Goal: Transaction & Acquisition: Purchase product/service

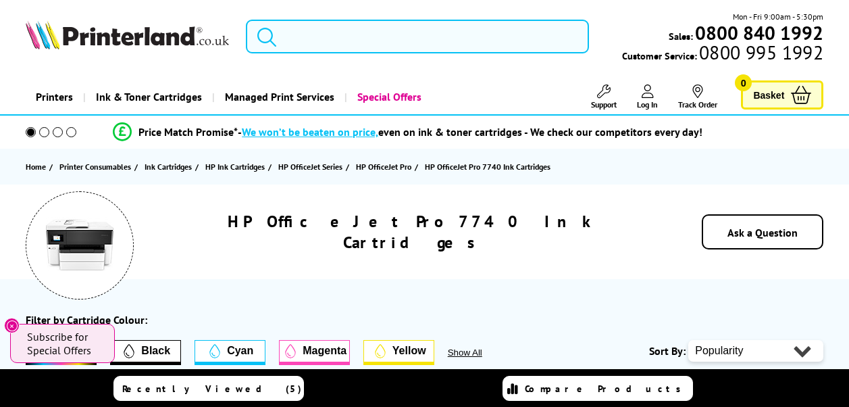
click at [330, 38] on input "search" at bounding box center [417, 37] width 343 height 34
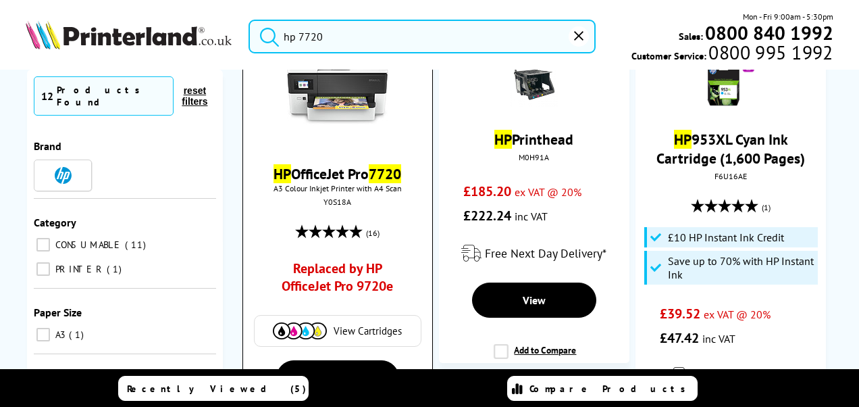
scroll to position [135, 0]
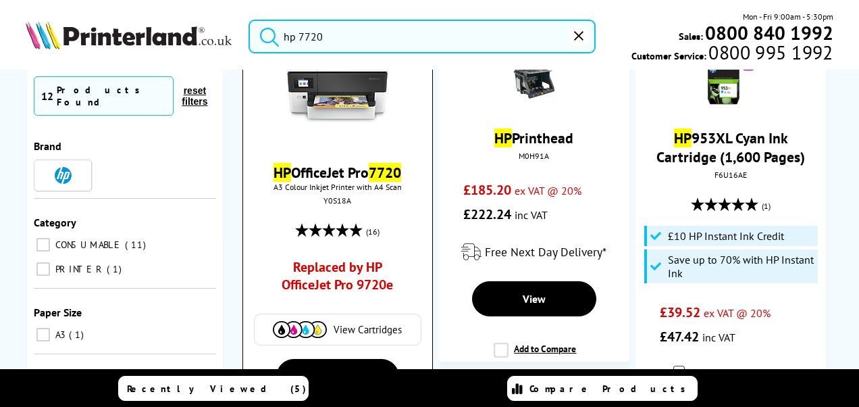
type input "hp 7720"
click at [322, 328] on img at bounding box center [300, 329] width 54 height 17
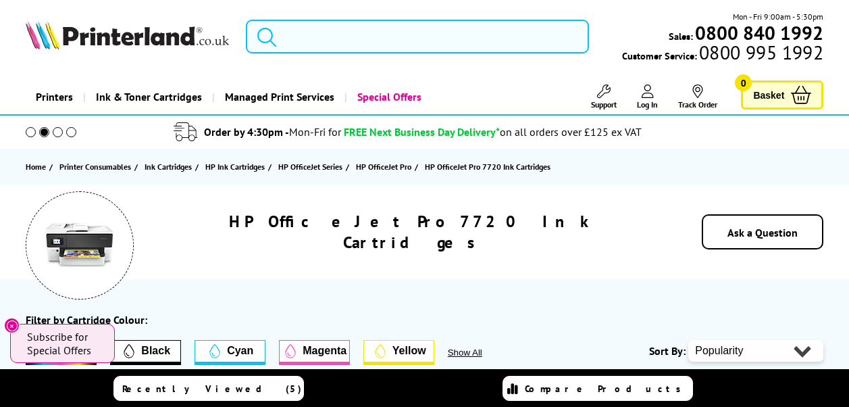
click at [324, 41] on input "search" at bounding box center [417, 37] width 343 height 34
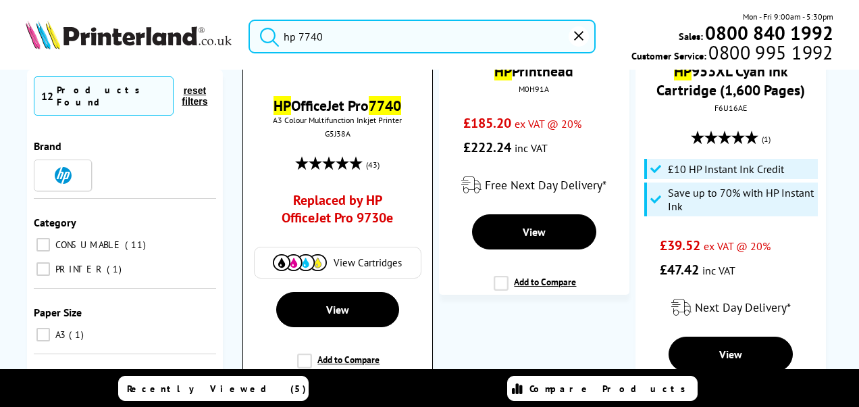
scroll to position [203, 0]
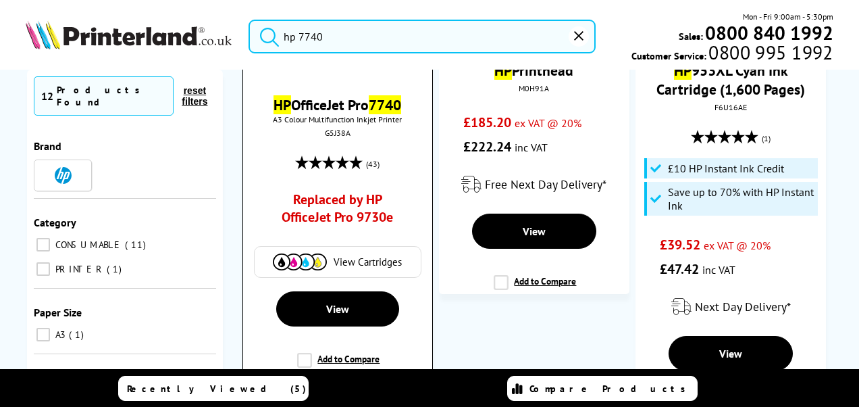
type input "hp 7740"
click at [315, 270] on img at bounding box center [300, 261] width 54 height 17
